Goal: Entertainment & Leisure: Consume media (video, audio)

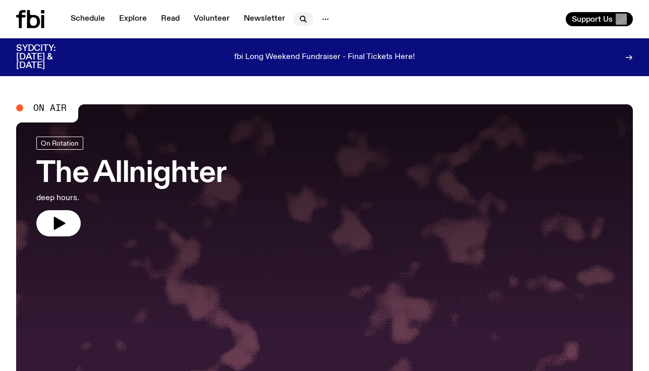
click at [299, 17] on icon "button" at bounding box center [303, 19] width 12 height 12
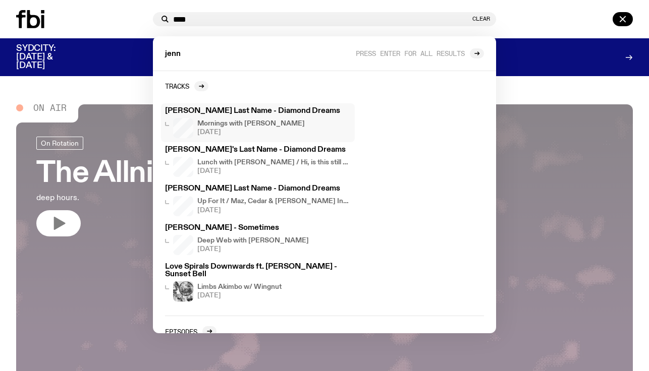
type input "****"
click at [256, 120] on div "Mornings with Sam Lane 03.10.25" at bounding box center [251, 128] width 108 height 20
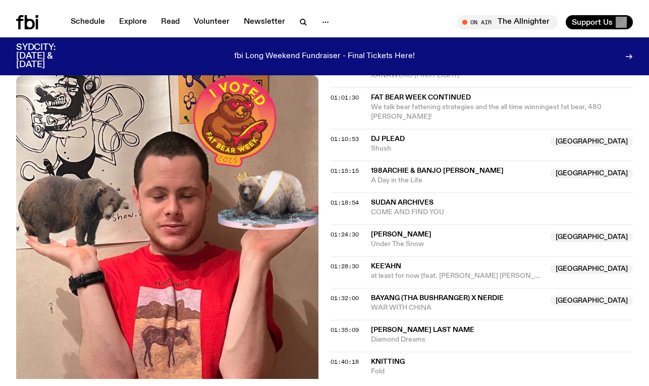
scroll to position [706, 0]
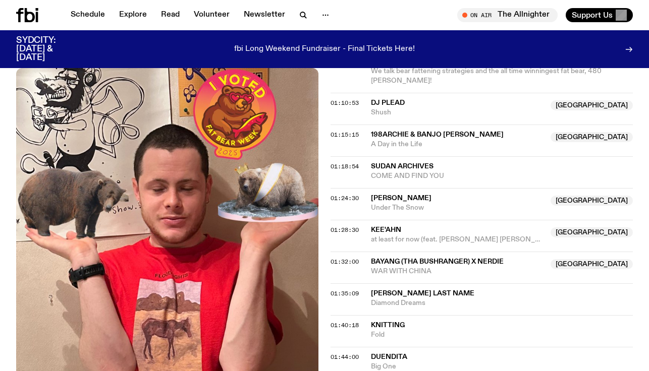
click at [414, 299] on span "Diamond Dreams" at bounding box center [502, 304] width 262 height 10
click at [353, 290] on span "01:35:09" at bounding box center [345, 294] width 28 height 8
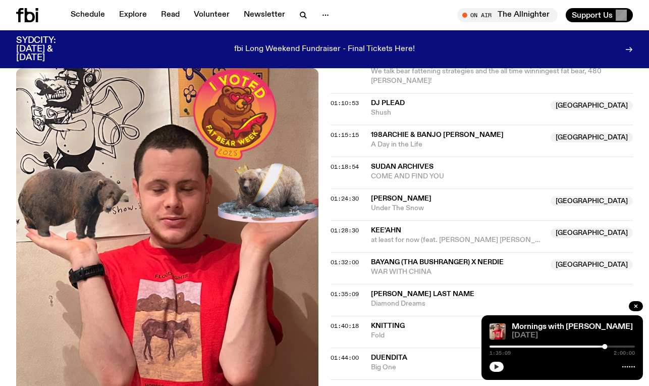
click at [496, 366] on icon "button" at bounding box center [497, 366] width 5 height 5
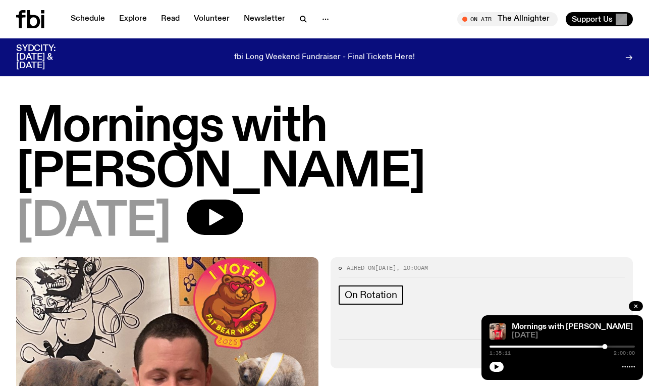
click at [505, 360] on div at bounding box center [562, 365] width 145 height 12
click at [504, 364] on div at bounding box center [562, 365] width 145 height 12
click at [496, 366] on icon "button" at bounding box center [497, 366] width 5 height 5
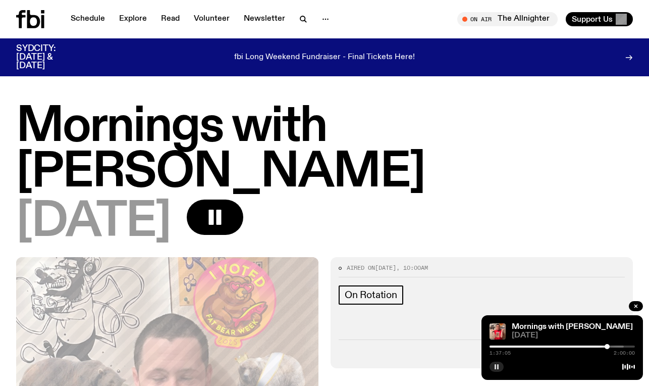
click at [607, 345] on div at bounding box center [607, 346] width 5 height 5
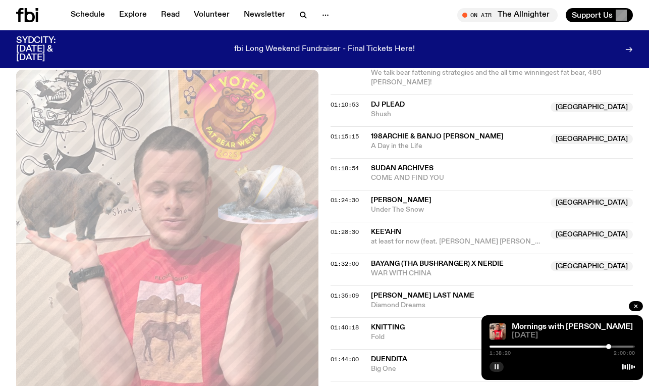
click at [609, 345] on div at bounding box center [608, 346] width 5 height 5
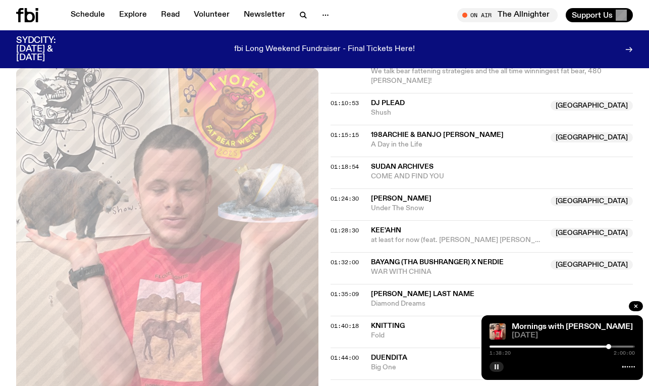
click at [609, 346] on div at bounding box center [608, 346] width 5 height 5
click at [608, 346] on div at bounding box center [608, 346] width 5 height 5
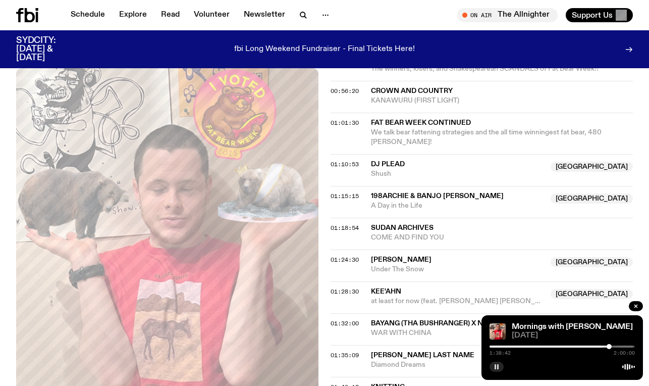
scroll to position [655, 0]
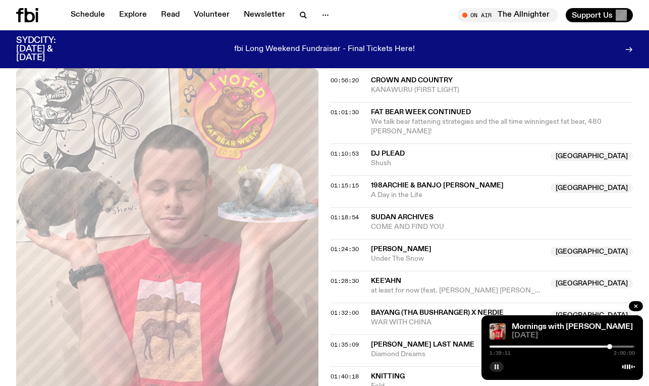
drag, startPoint x: 332, startPoint y: 241, endPoint x: 321, endPoint y: 255, distance: 17.3
click at [321, 255] on div "Aired on [DATE] 10:00am On Rotation Tracklist More Episodes Tracklist 00:02:14 …" at bounding box center [324, 96] width 649 height 1004
click at [336, 308] on span "01:32:00" at bounding box center [345, 312] width 28 height 8
click at [498, 367] on rect "button" at bounding box center [498, 366] width 2 height 5
